Goal: Information Seeking & Learning: Learn about a topic

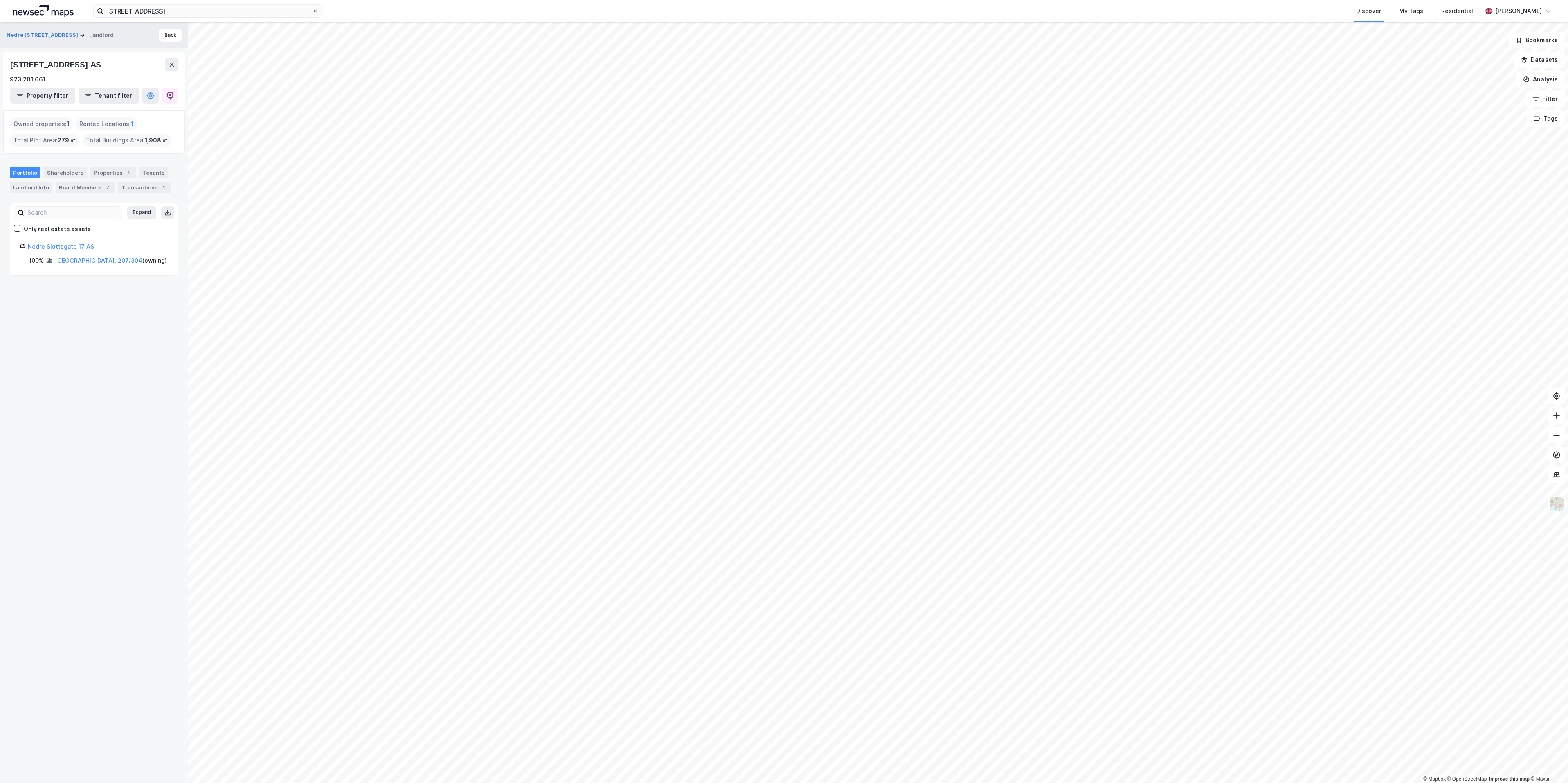
click at [41, 11] on img at bounding box center [43, 11] width 60 height 12
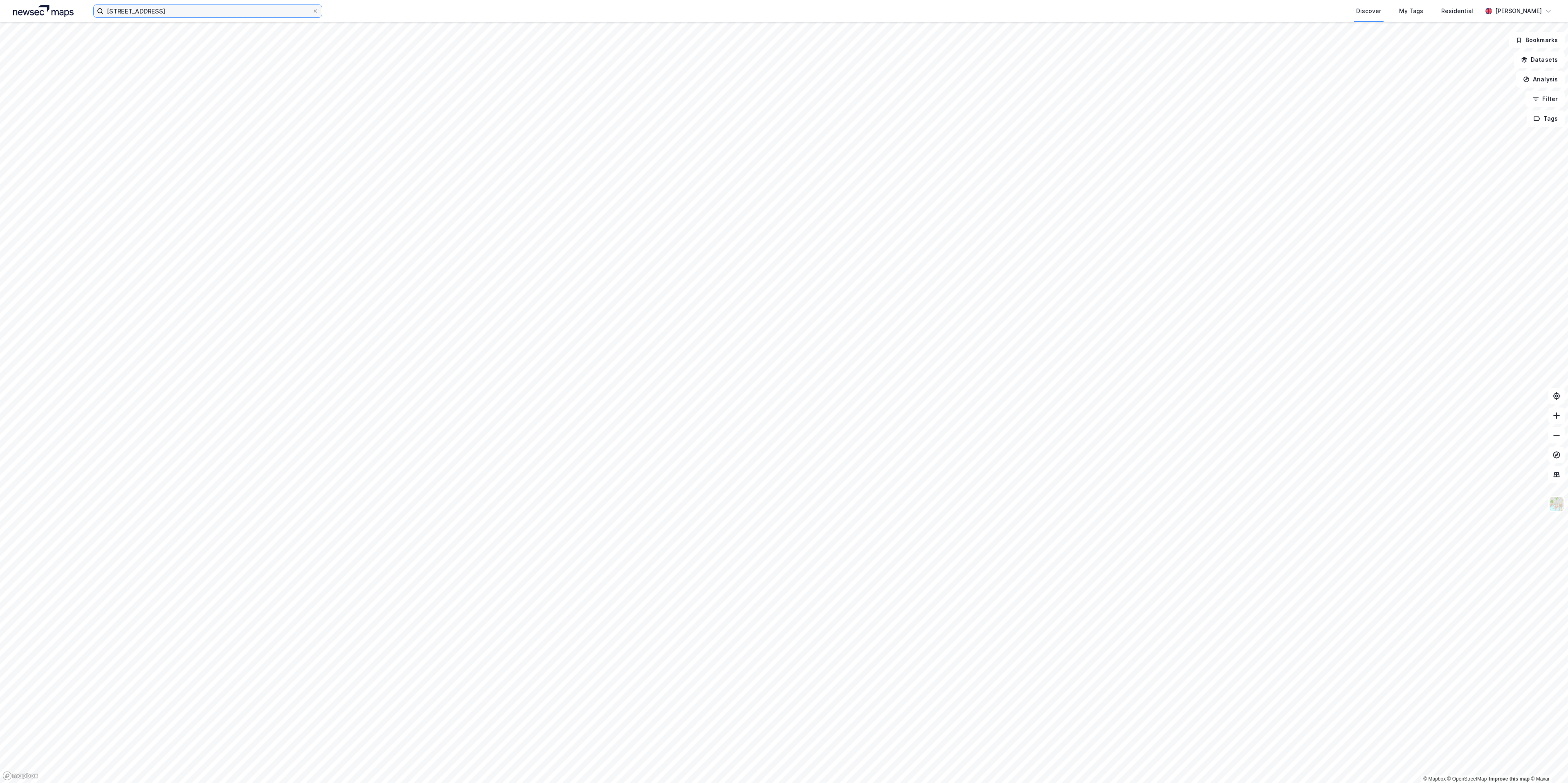
click at [266, 16] on input "[STREET_ADDRESS]" at bounding box center [208, 11] width 209 height 12
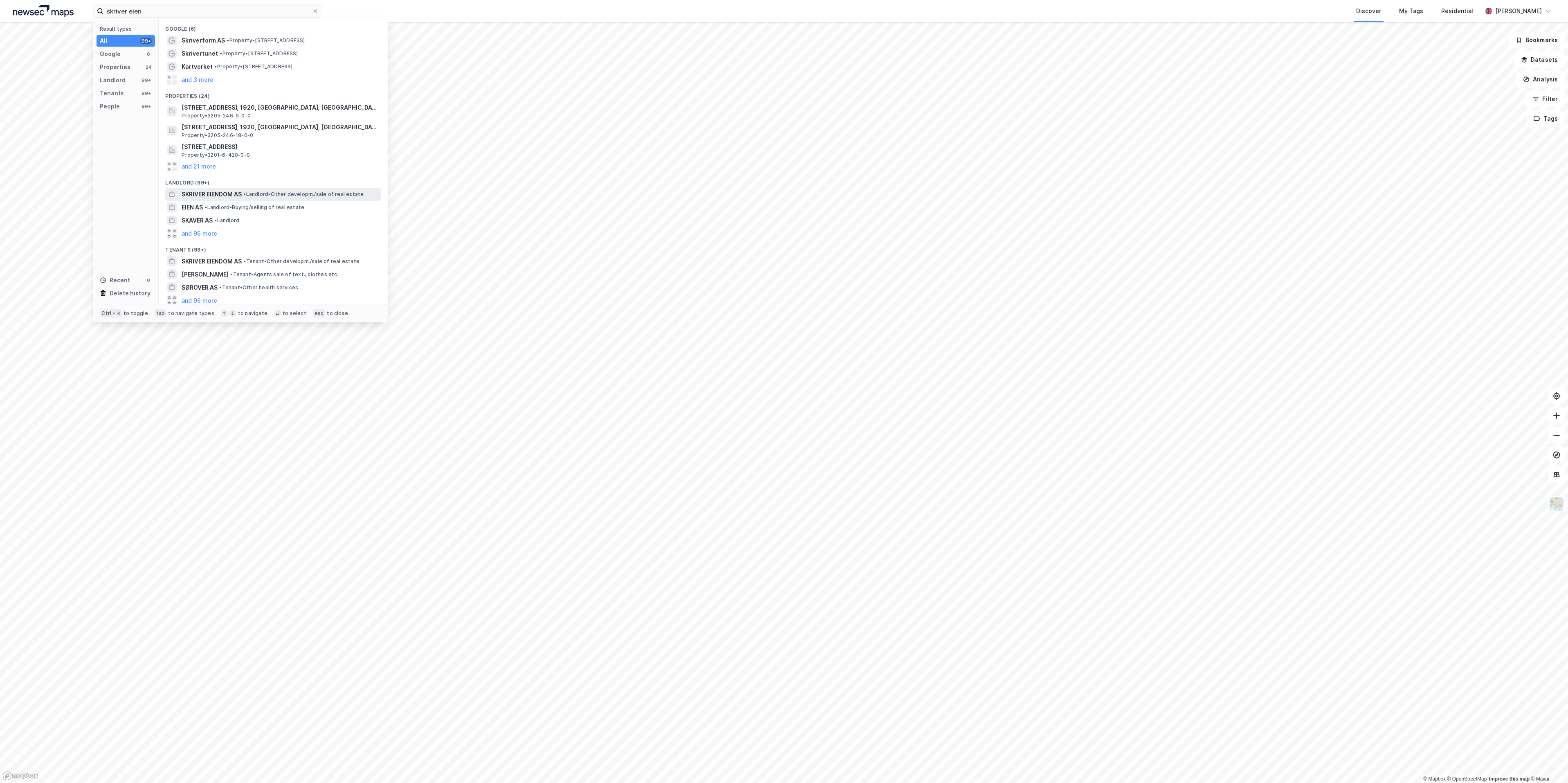
click at [225, 194] on span "SKRIVER EIENDOM AS" at bounding box center [211, 194] width 60 height 10
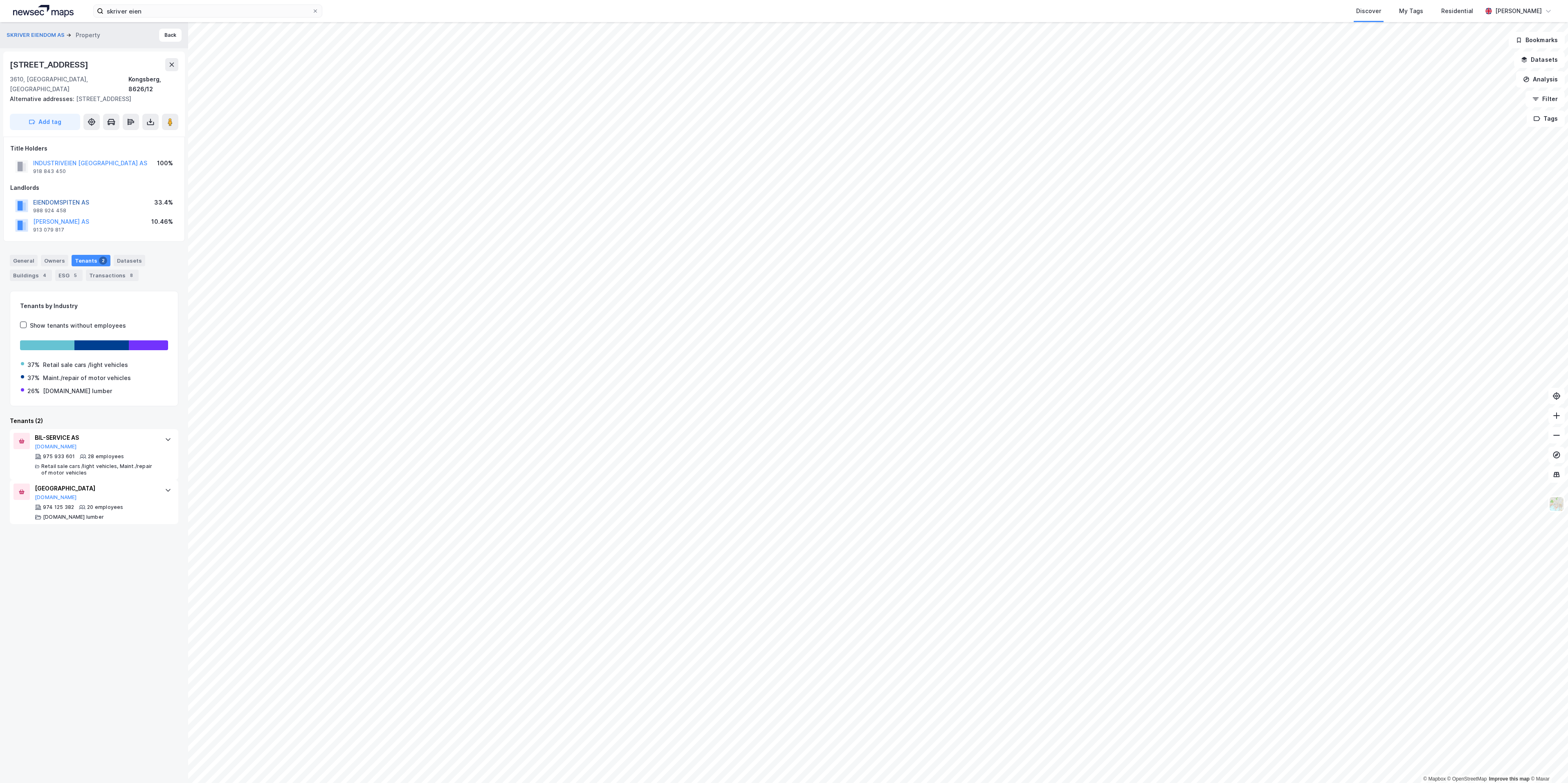
click at [0, 0] on button "EIENDOMSPITEN AS" at bounding box center [0, 0] width 0 height 0
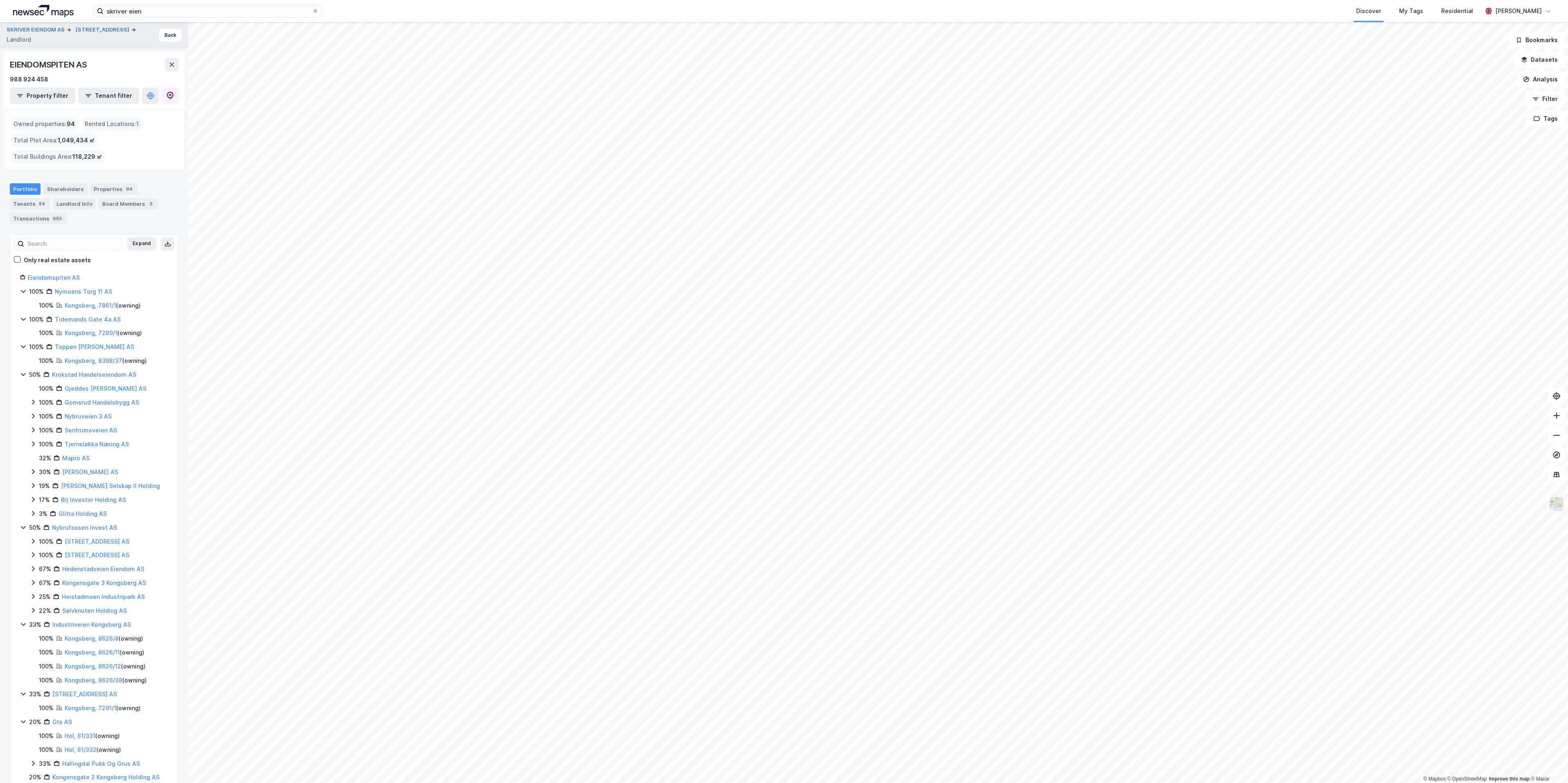
click at [46, 11] on img at bounding box center [43, 11] width 60 height 12
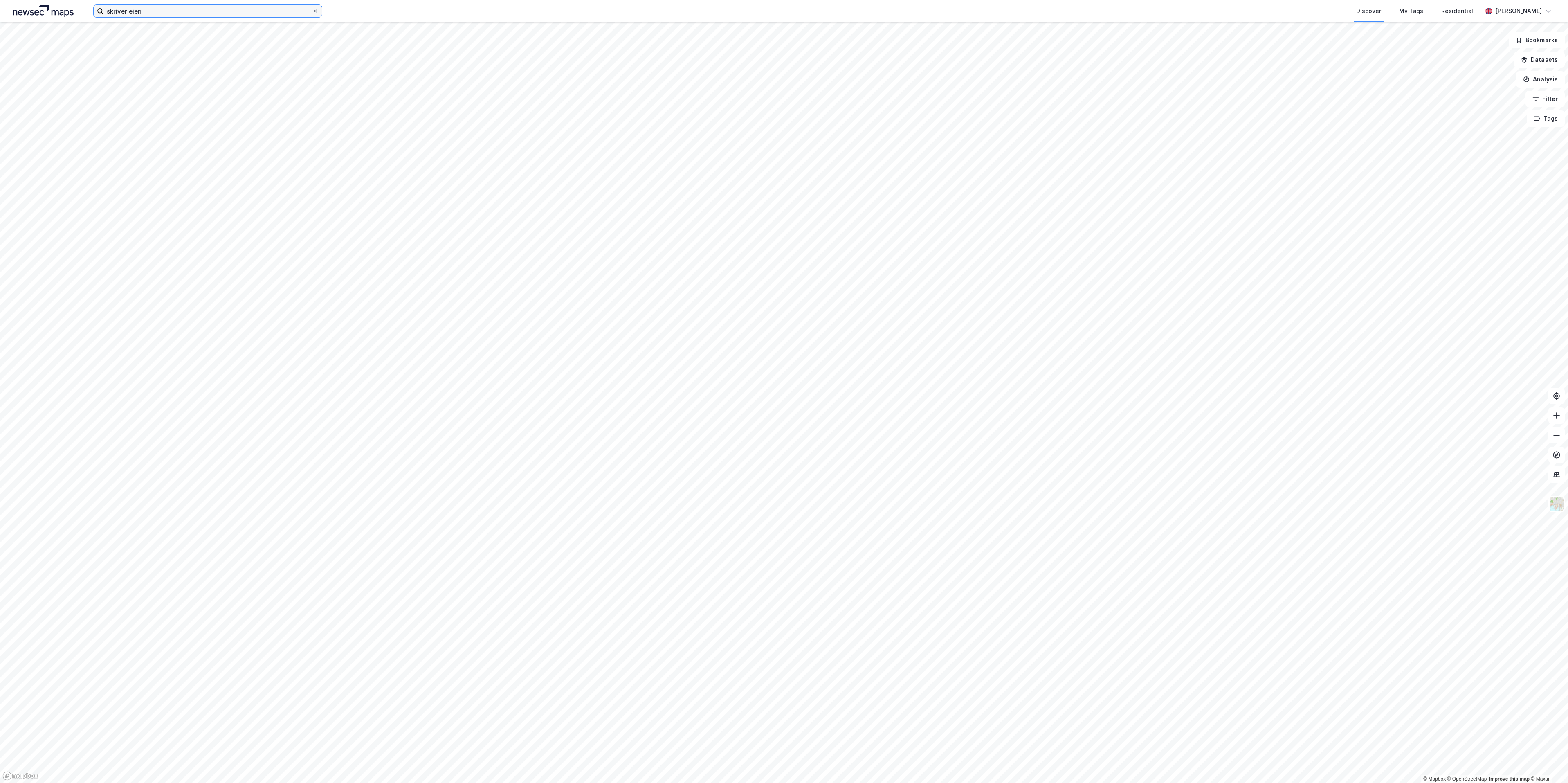
click at [211, 9] on input "skriver eien" at bounding box center [208, 11] width 209 height 12
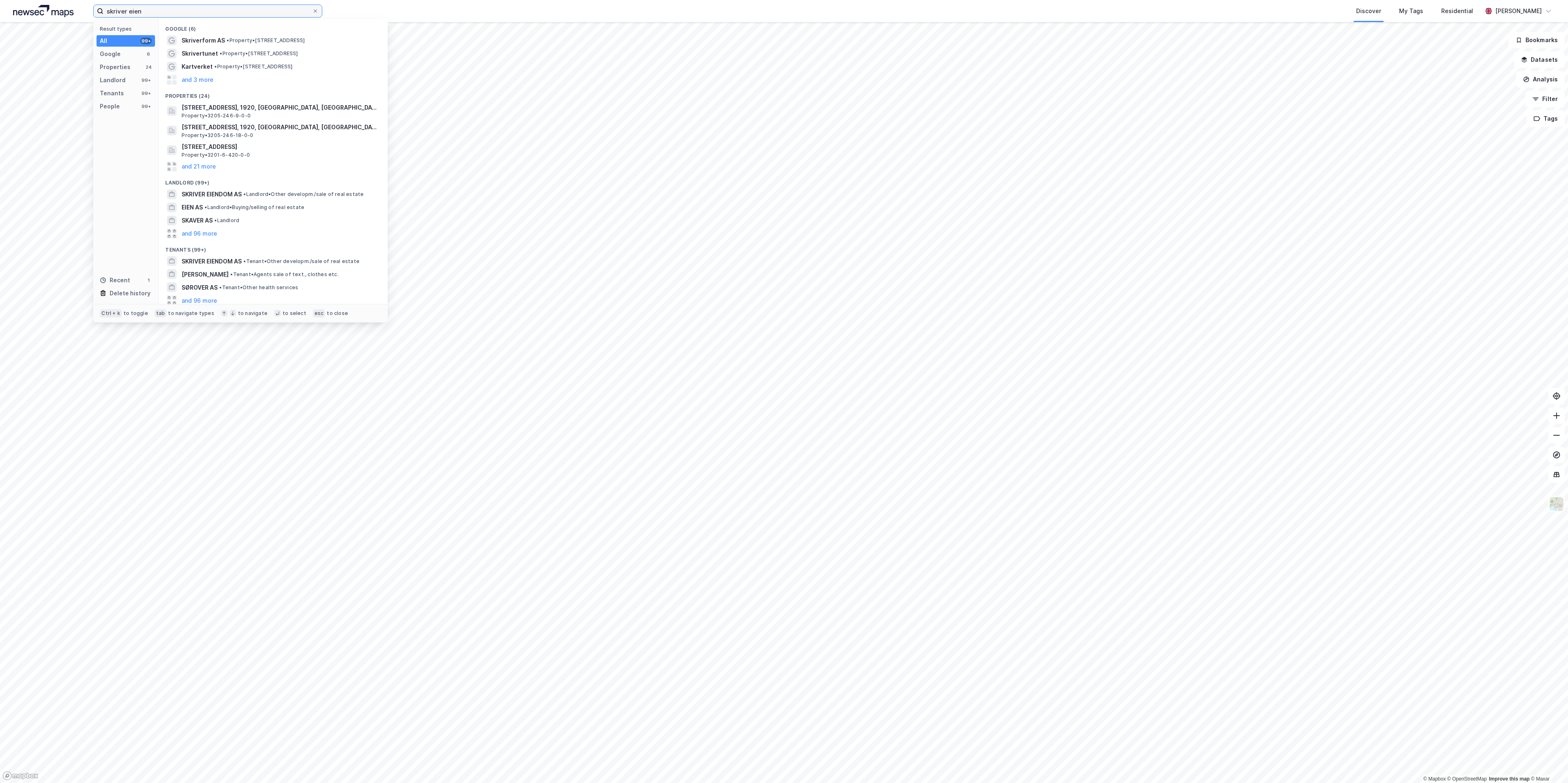
click at [211, 9] on input "skriver eien" at bounding box center [208, 11] width 209 height 12
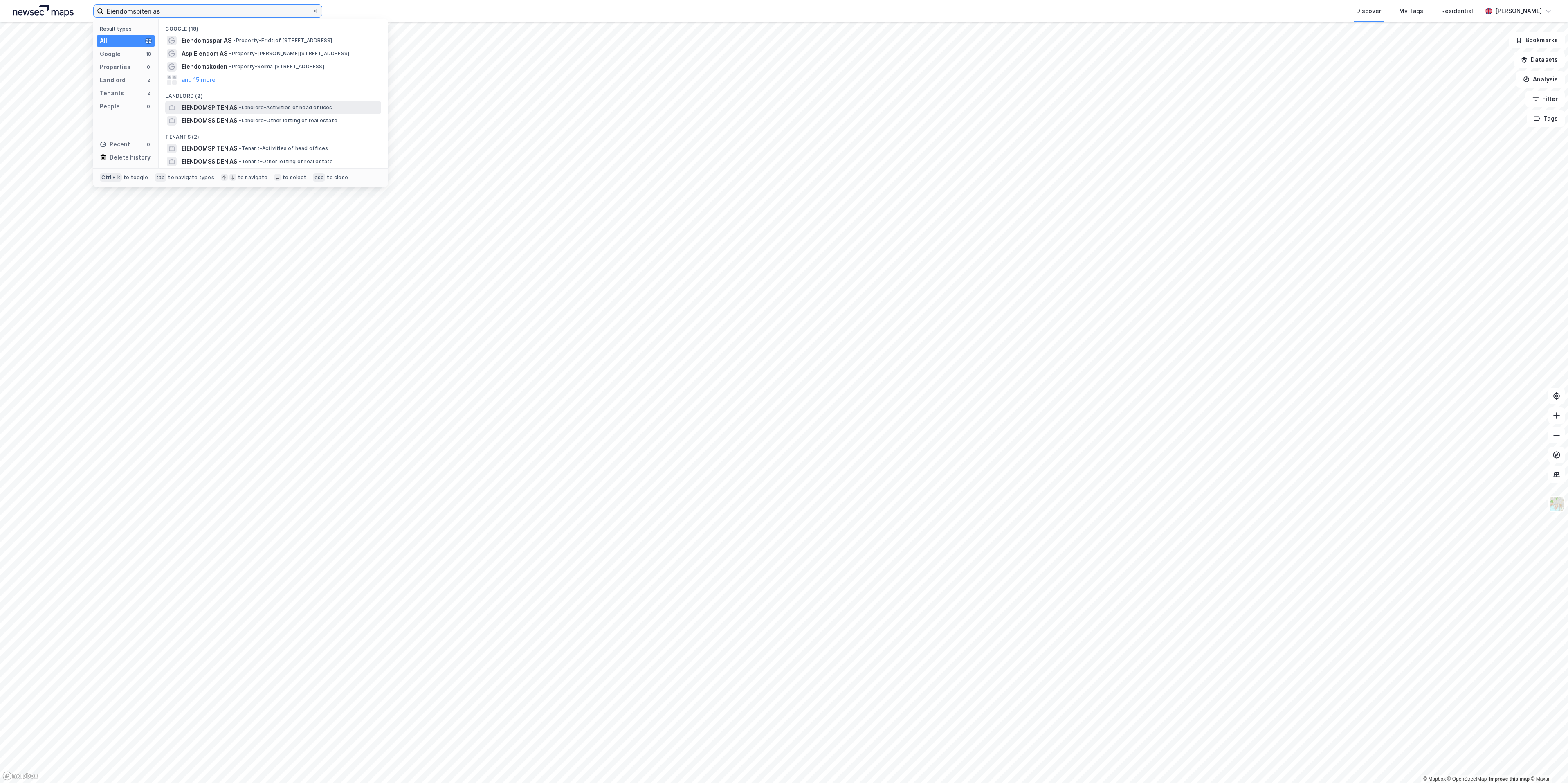
type input "Eiendomspiten as"
click at [209, 104] on span "EIENDOMSPITEN AS" at bounding box center [209, 108] width 55 height 10
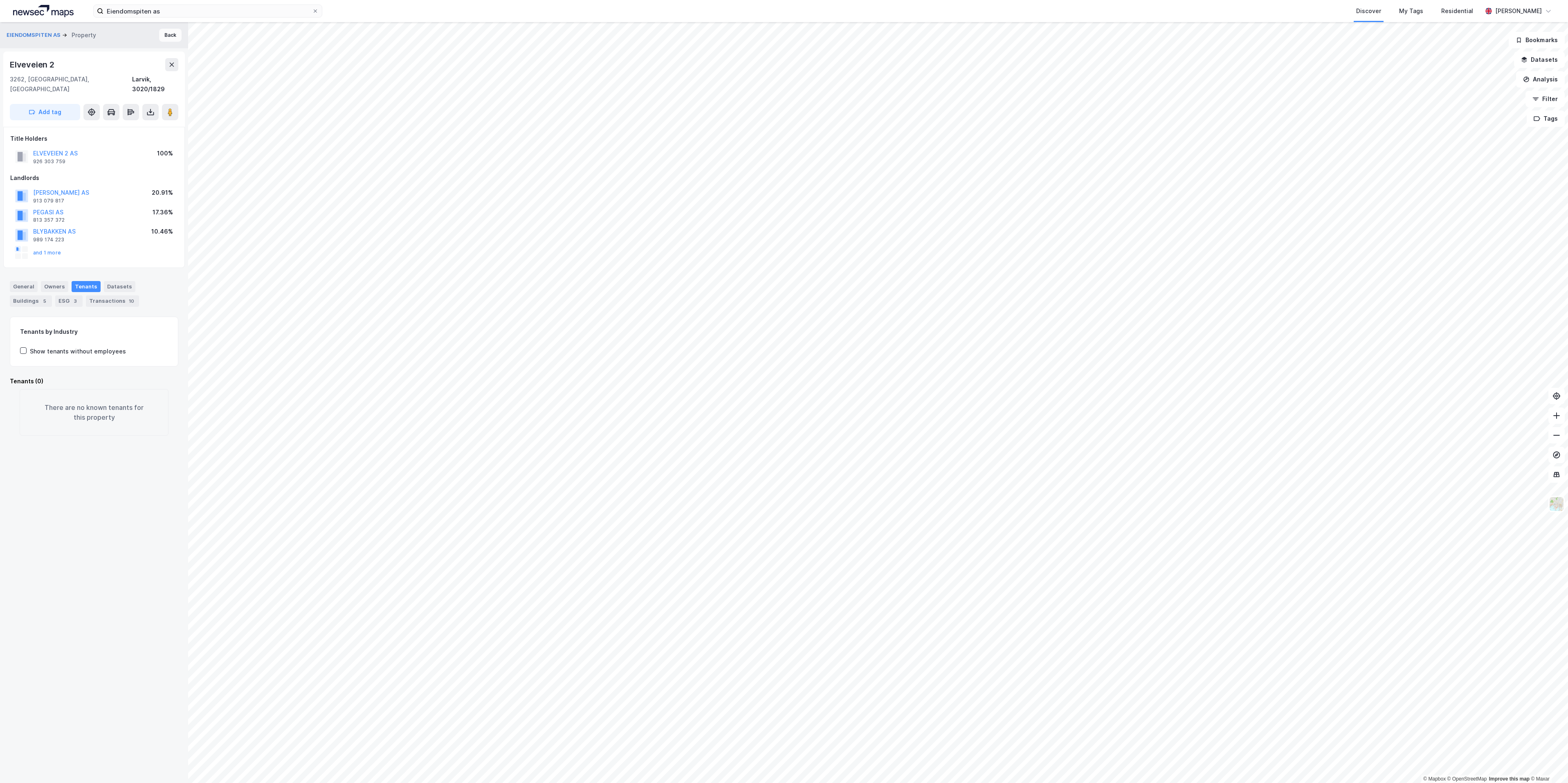
click at [163, 36] on button "Back" at bounding box center [170, 35] width 23 height 13
